Goal: Task Accomplishment & Management: Manage account settings

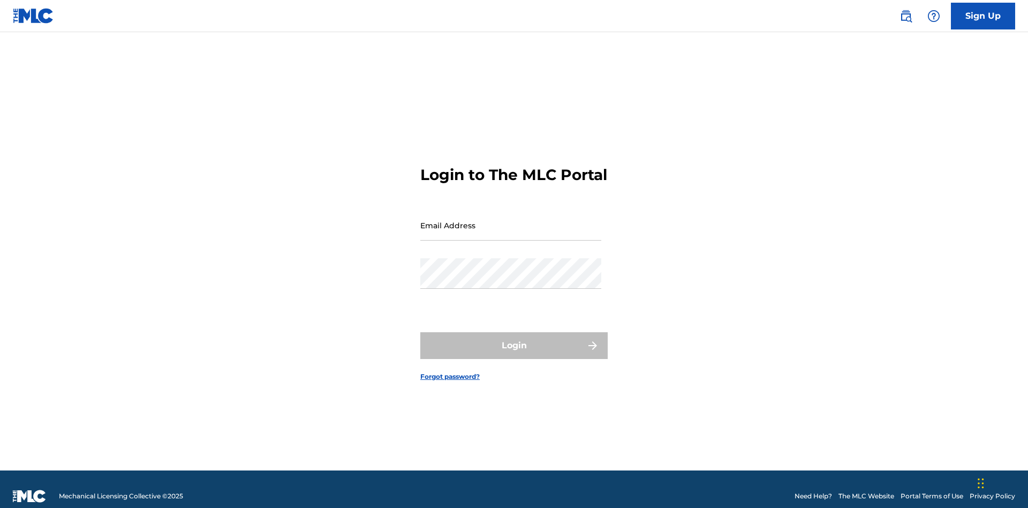
scroll to position [14, 0]
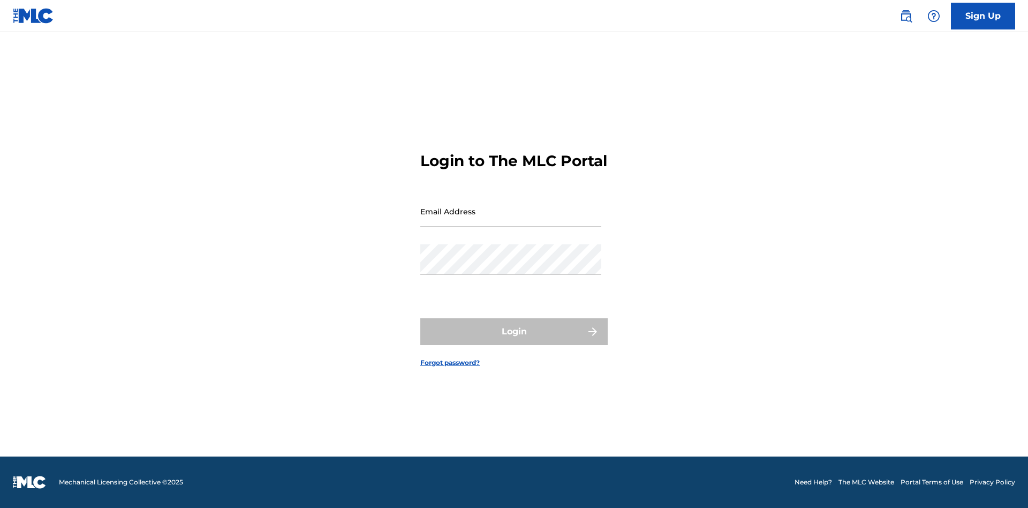
click at [511, 220] on input "Email Address" at bounding box center [510, 211] width 181 height 31
type input "bademailaddress@gmail.com"
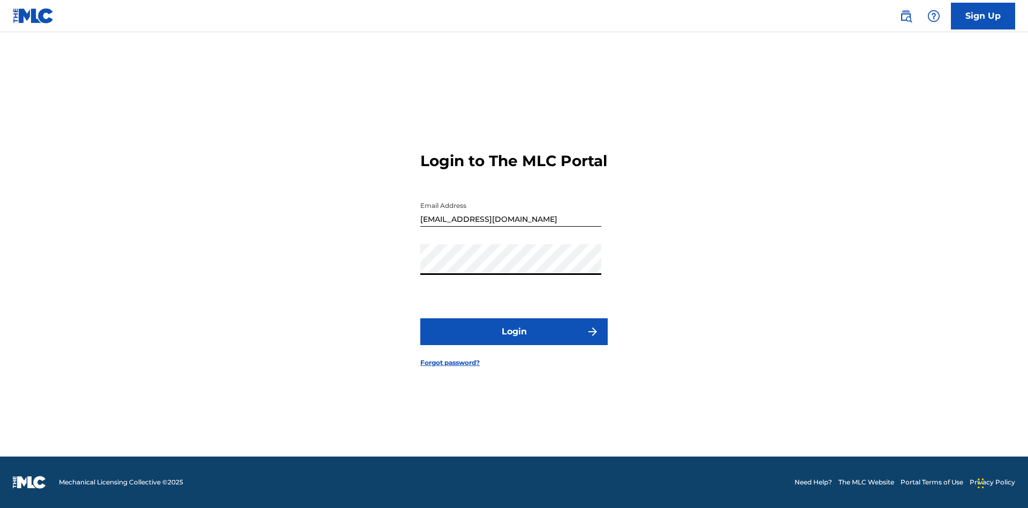
click at [514, 341] on button "Login" at bounding box center [513, 331] width 187 height 27
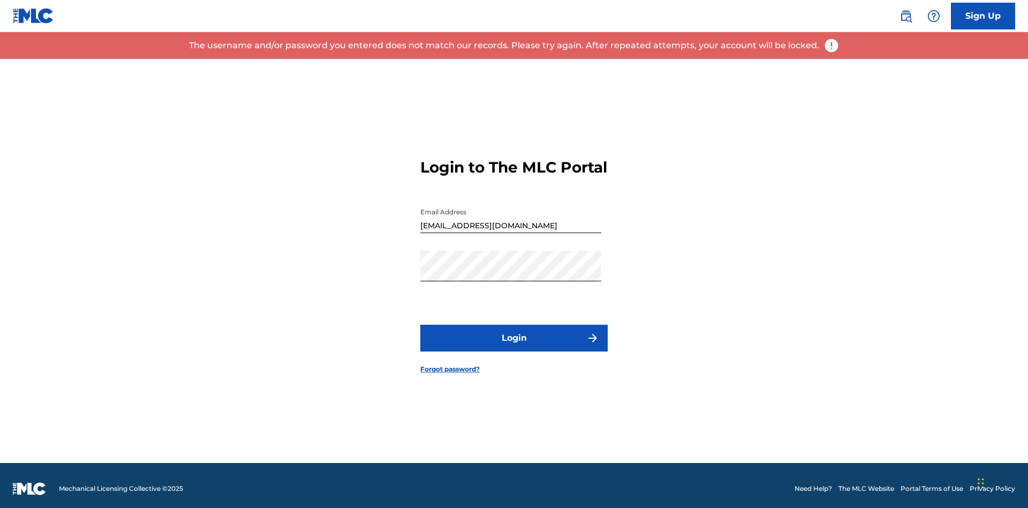
click at [511, 220] on input "bademailaddress@gmail.com" at bounding box center [510, 217] width 181 height 31
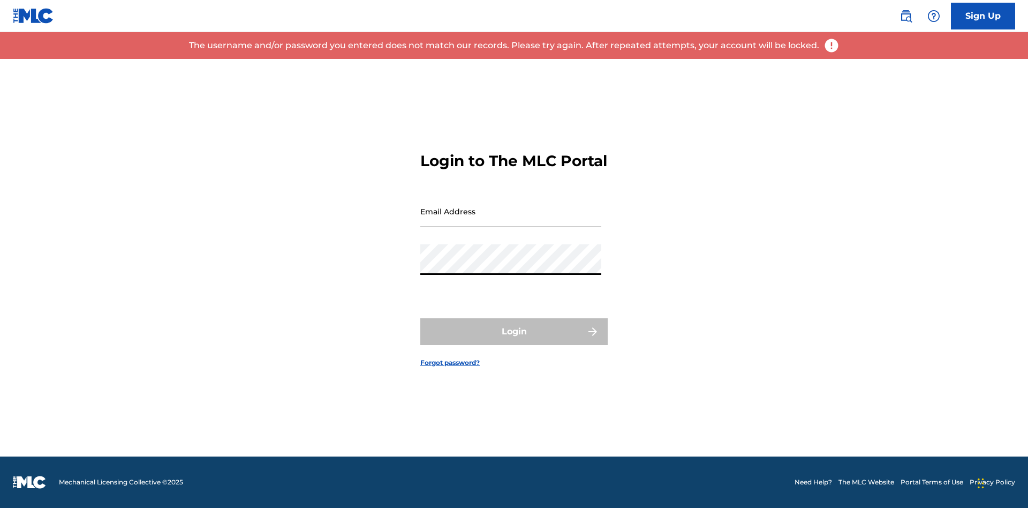
click at [511, 220] on input "Email Address" at bounding box center [510, 211] width 181 height 31
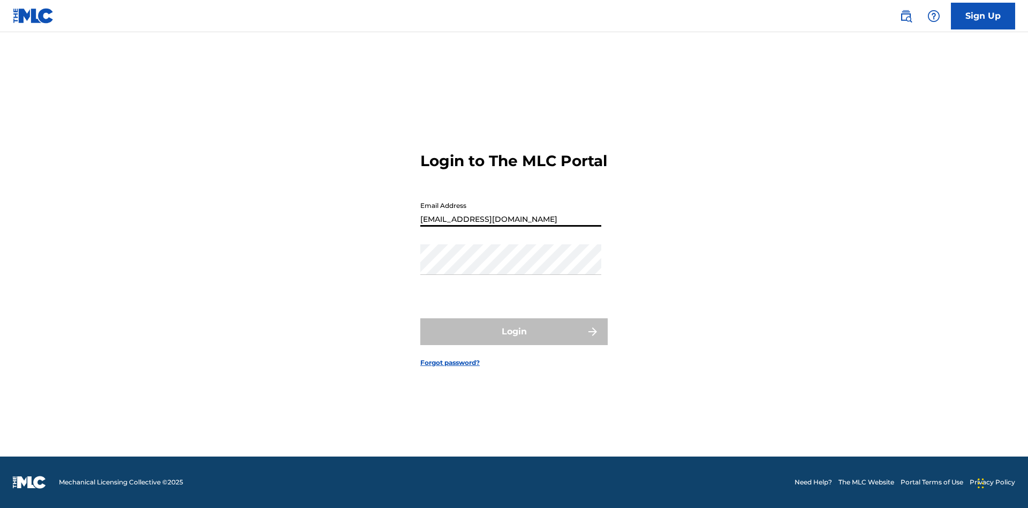
type input "Duke.McTesterson@gmail.com"
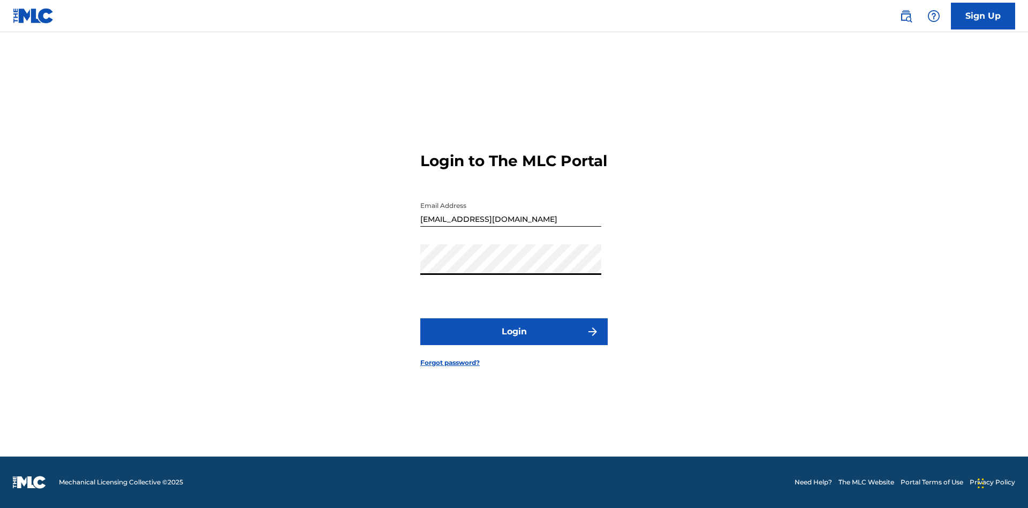
click at [514, 341] on button "Login" at bounding box center [513, 331] width 187 height 27
